Goal: Information Seeking & Learning: Check status

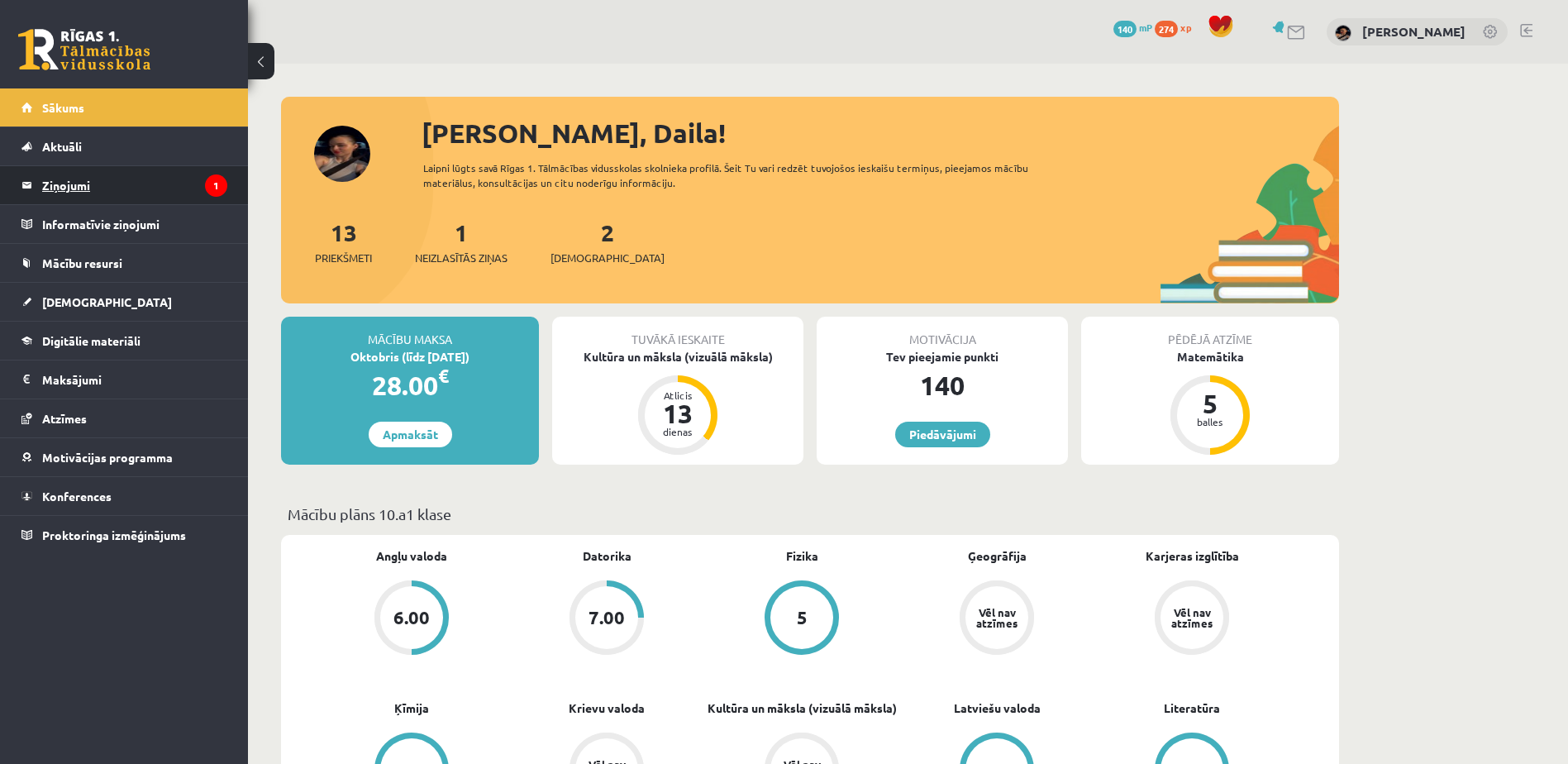
click at [80, 192] on legend "Ziņojumi 1" at bounding box center [135, 185] width 186 height 38
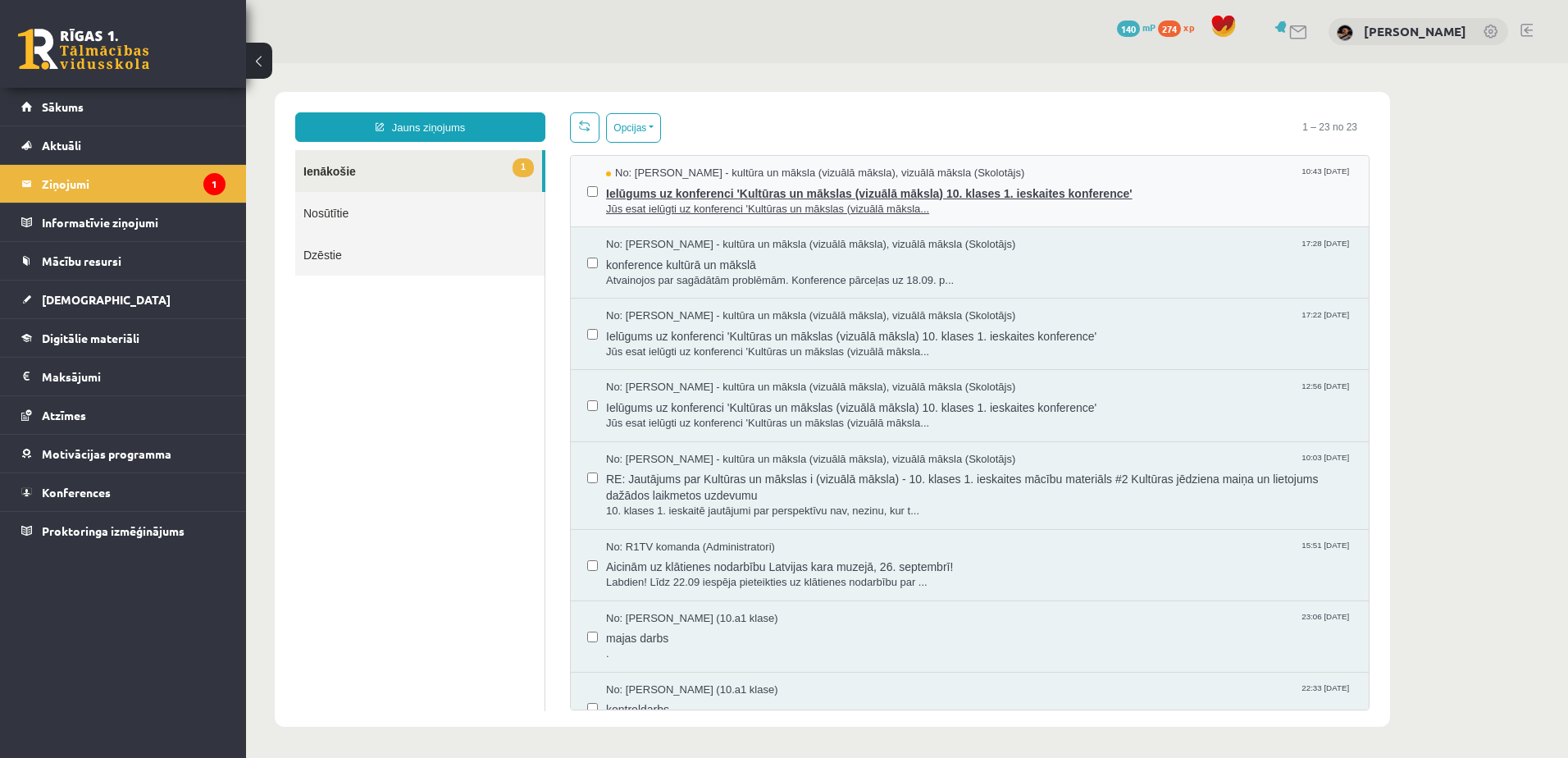
click at [712, 202] on span "Jūs esat ielūgti uz konferenci 'Kultūras un mākslas (vizuālā māksla..." at bounding box center [979, 210] width 746 height 15
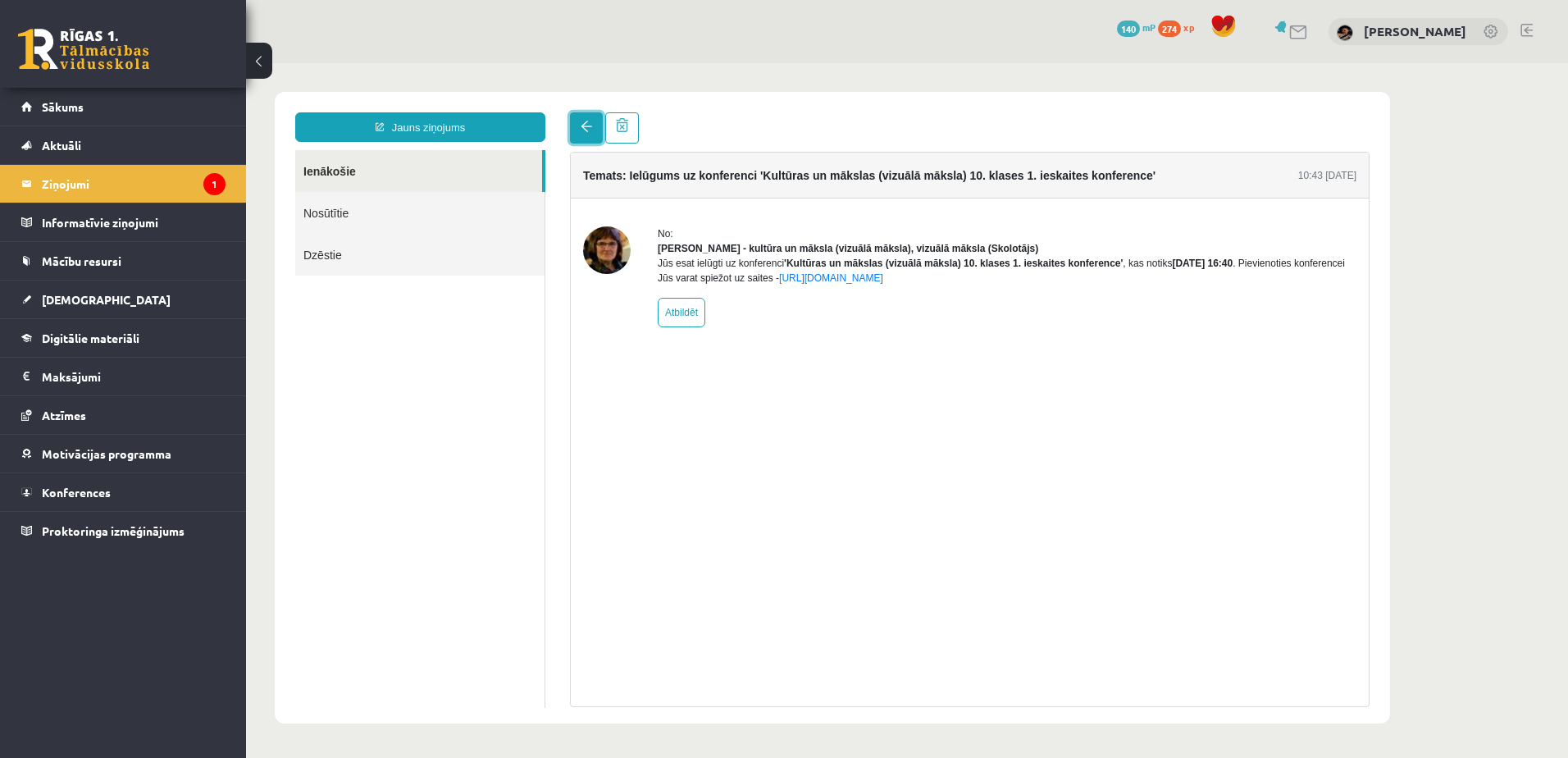
click at [583, 131] on span at bounding box center [587, 126] width 11 height 11
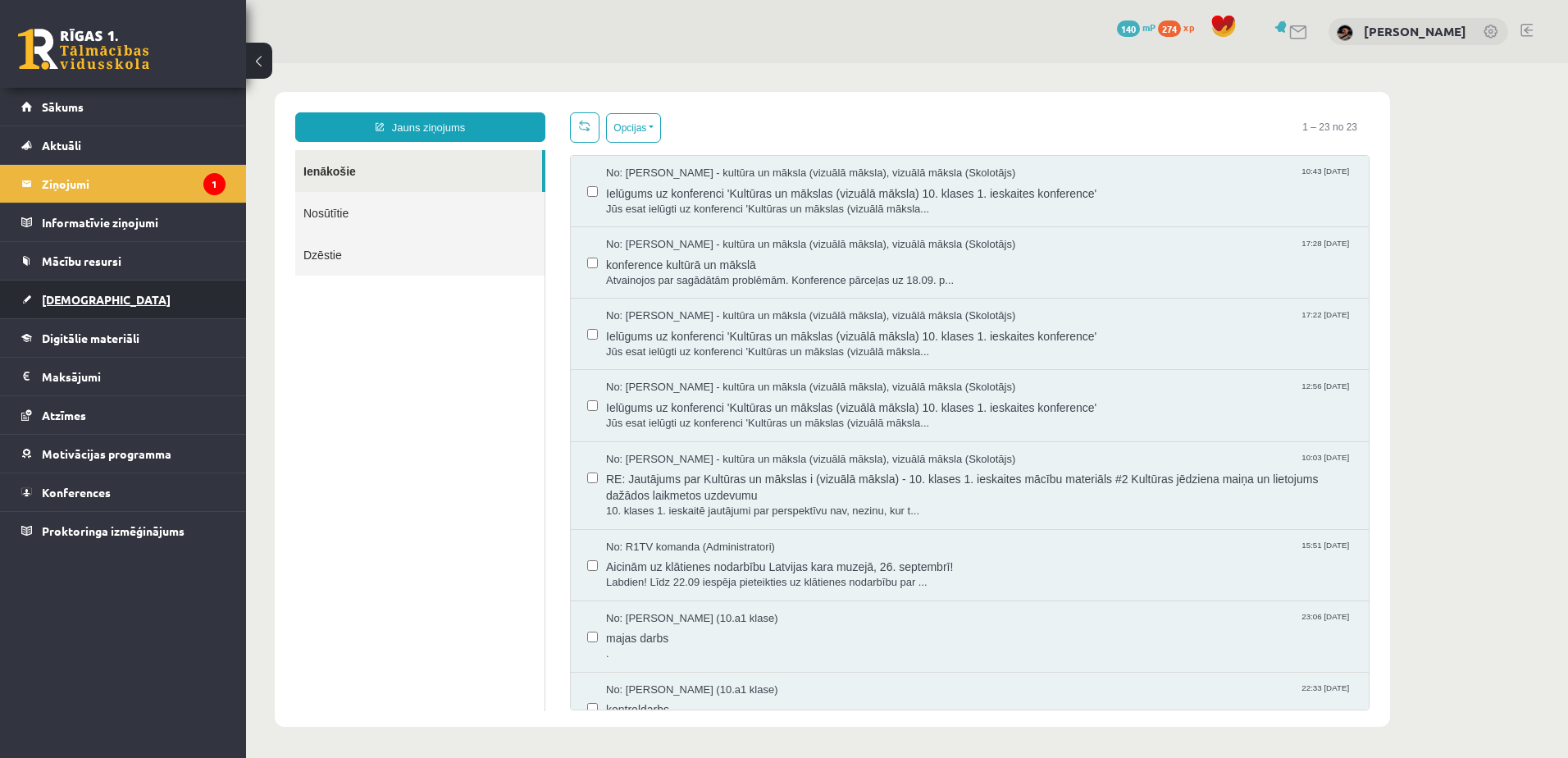
click at [53, 293] on span "[DEMOGRAPHIC_DATA]" at bounding box center [106, 298] width 129 height 14
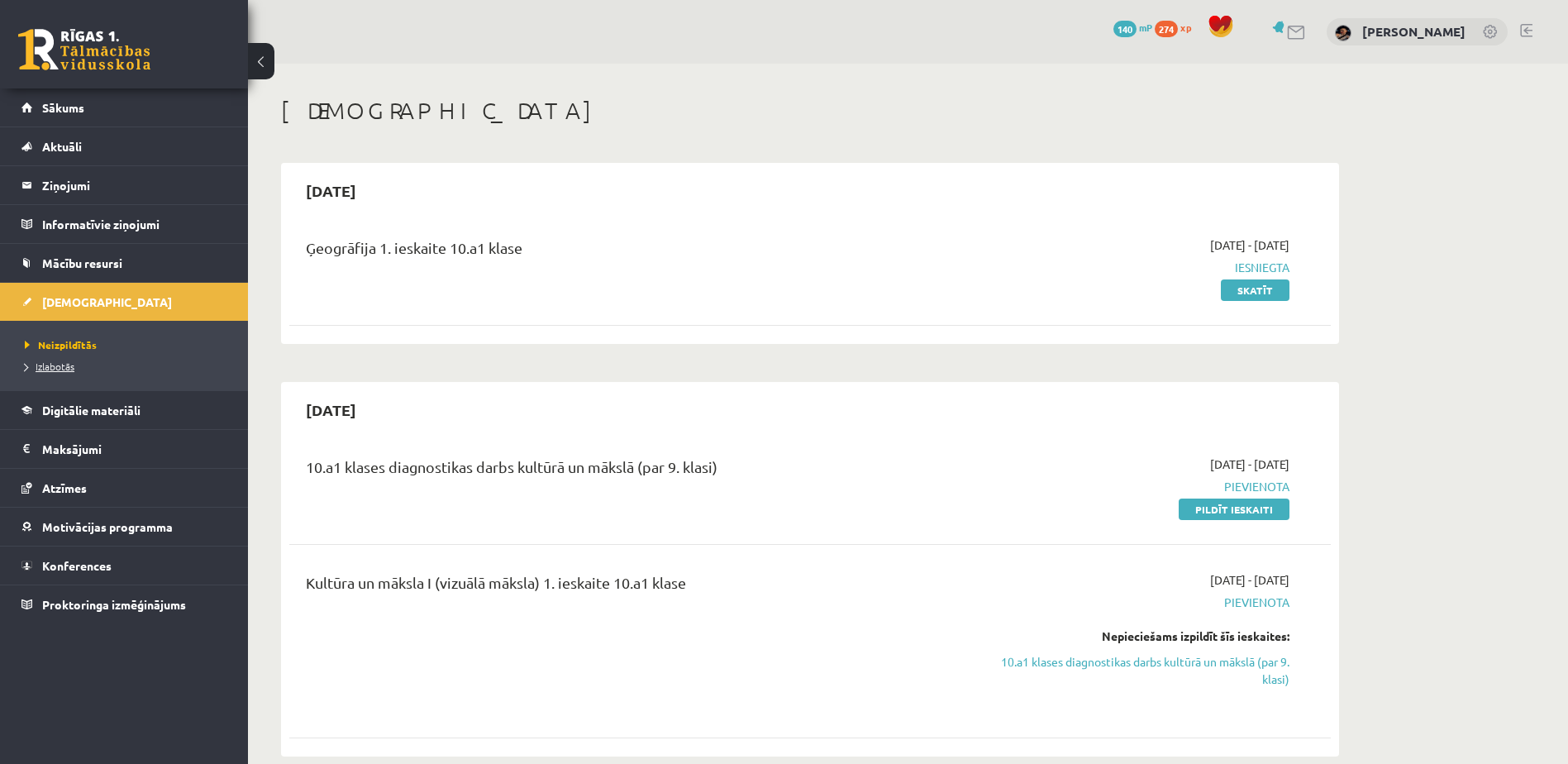
click at [63, 369] on span "Izlabotās" at bounding box center [50, 366] width 50 height 13
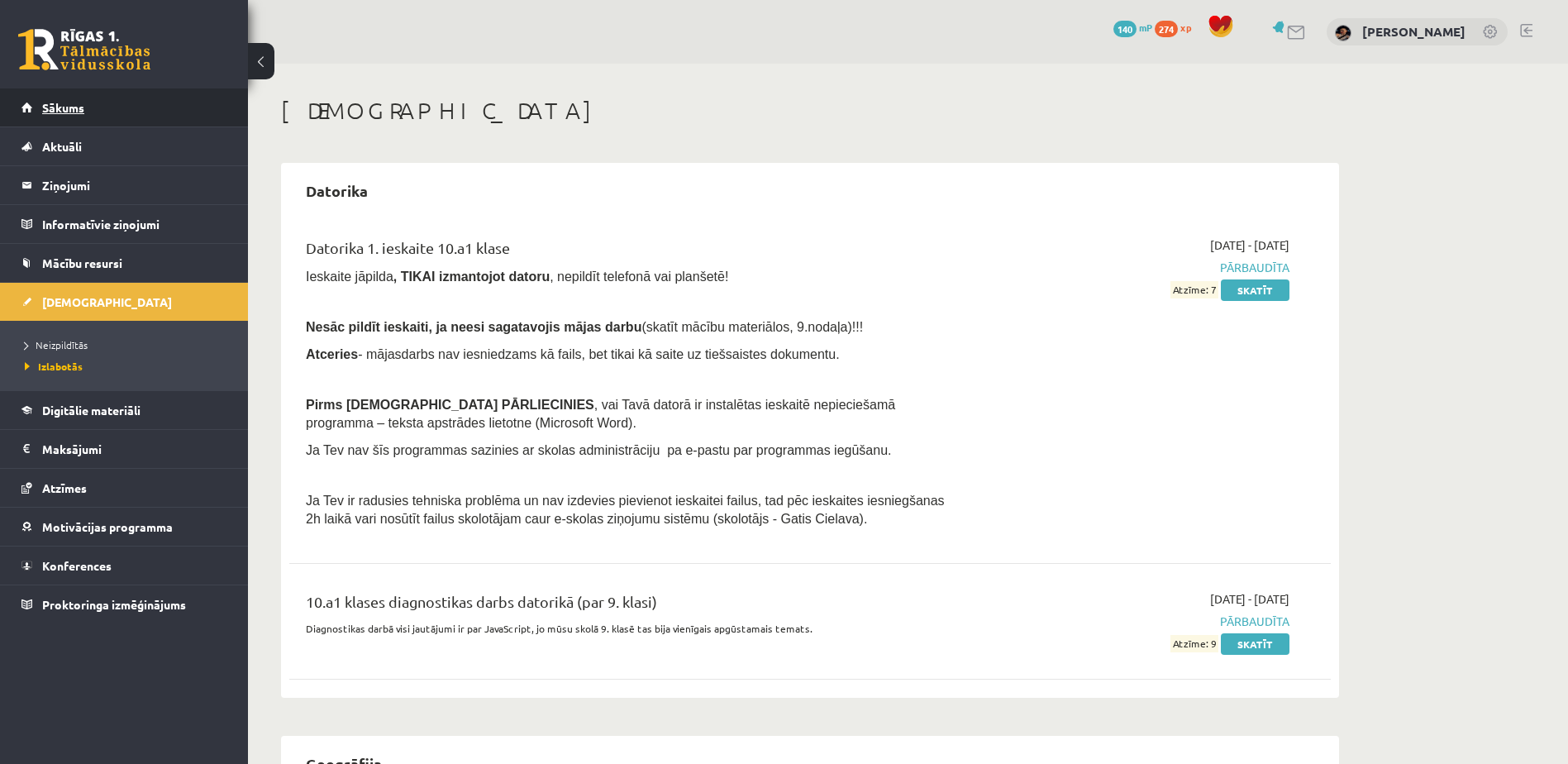
click at [77, 109] on span "Sākums" at bounding box center [63, 107] width 42 height 14
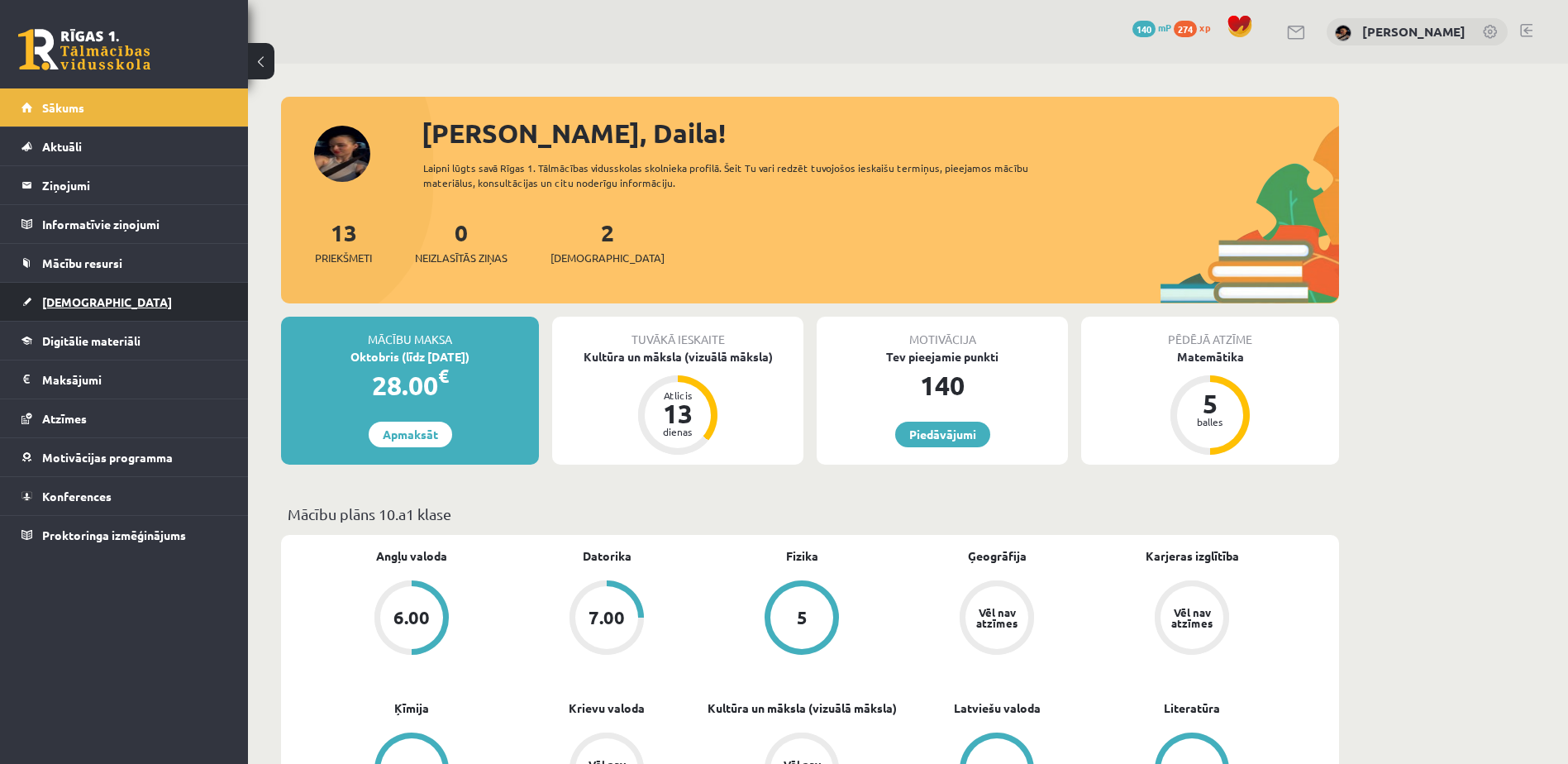
click at [50, 295] on span "[DEMOGRAPHIC_DATA]" at bounding box center [107, 301] width 130 height 14
